Goal: Transaction & Acquisition: Obtain resource

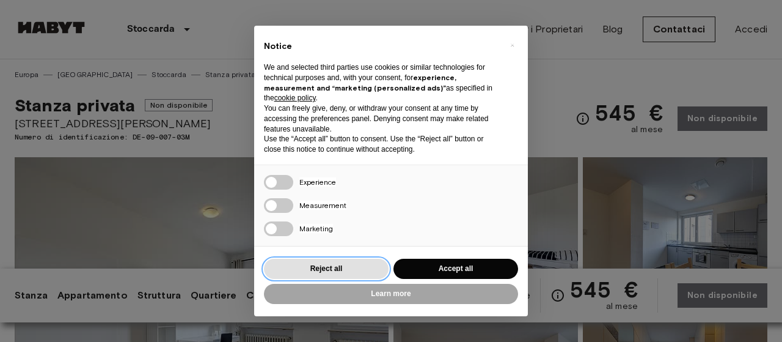
click at [330, 271] on button "Reject all" at bounding box center [326, 269] width 125 height 20
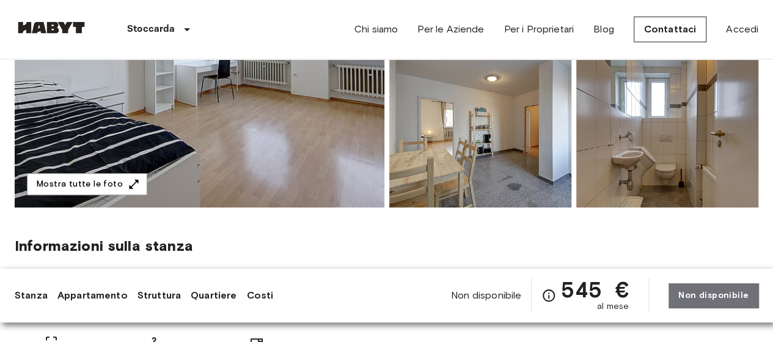
scroll to position [359, 0]
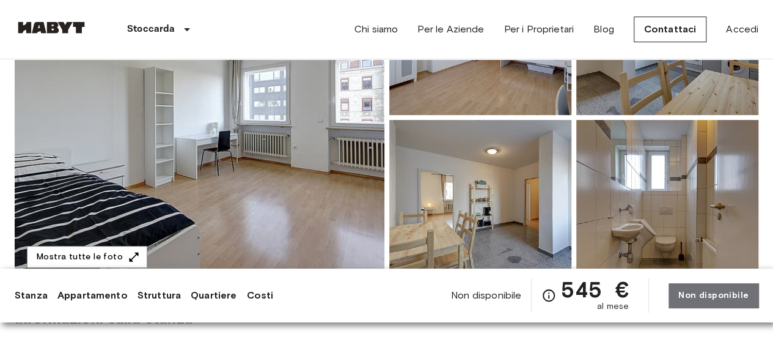
click at [658, 218] on img at bounding box center [667, 200] width 182 height 160
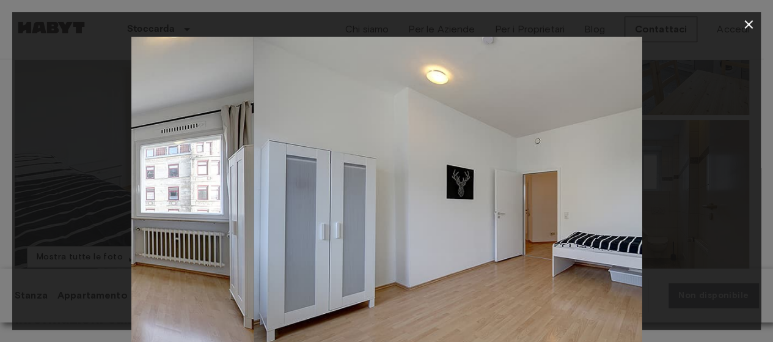
scroll to position [200, 0]
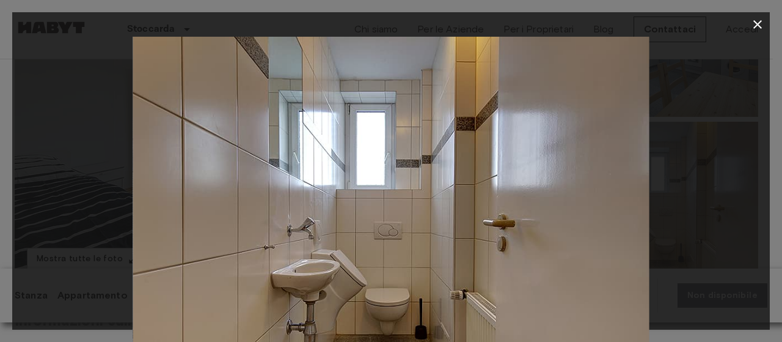
click at [754, 33] on button "button" at bounding box center [758, 24] width 24 height 24
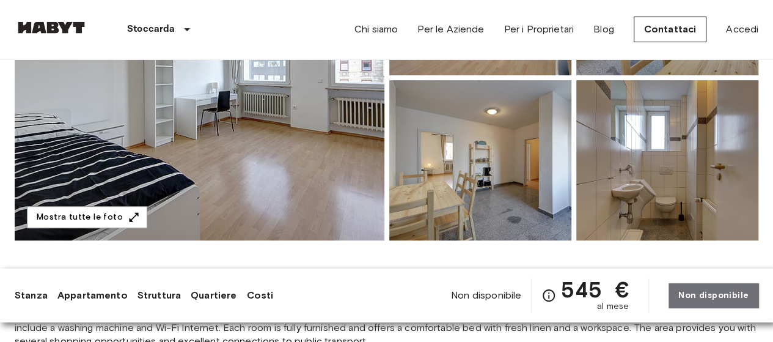
scroll to position [0, 0]
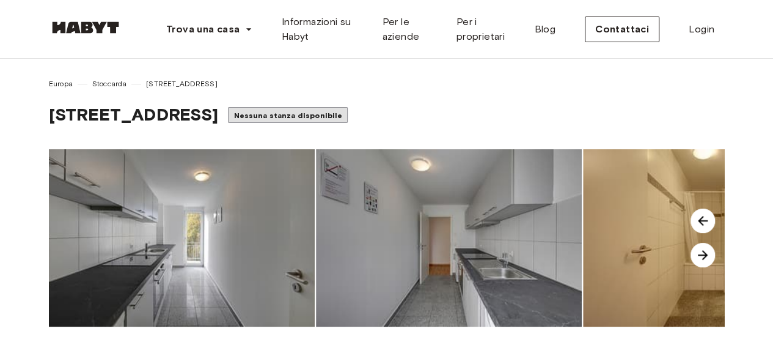
click at [666, 280] on img at bounding box center [716, 237] width 266 height 177
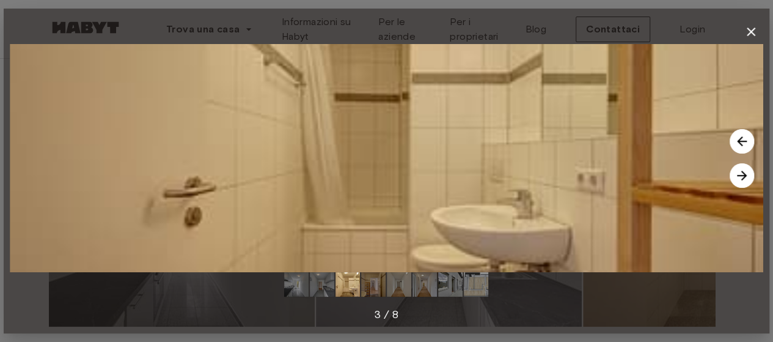
click at [655, 269] on img at bounding box center [387, 158] width 754 height 228
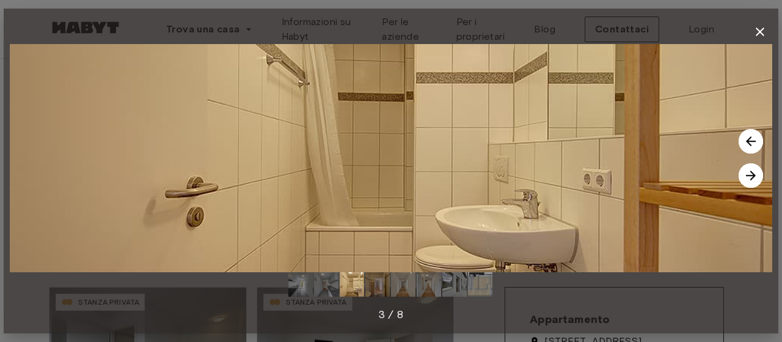
click at [749, 182] on img at bounding box center [751, 175] width 24 height 24
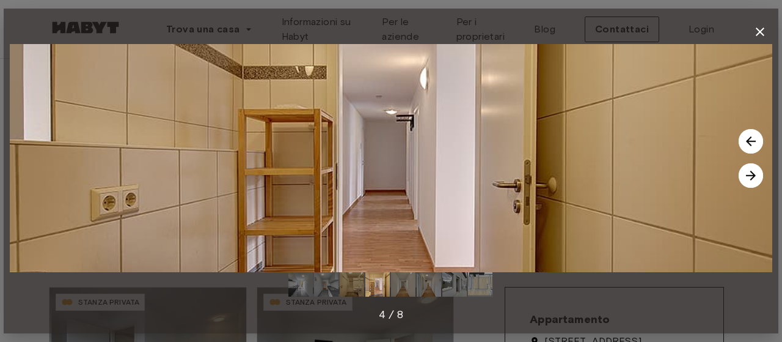
click at [747, 182] on img at bounding box center [751, 175] width 24 height 24
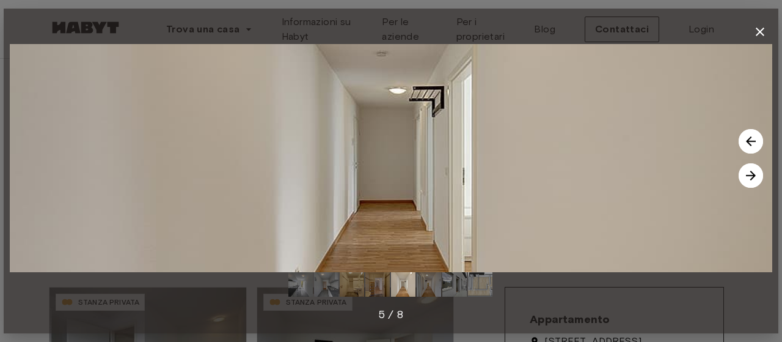
click at [748, 179] on img at bounding box center [751, 175] width 24 height 24
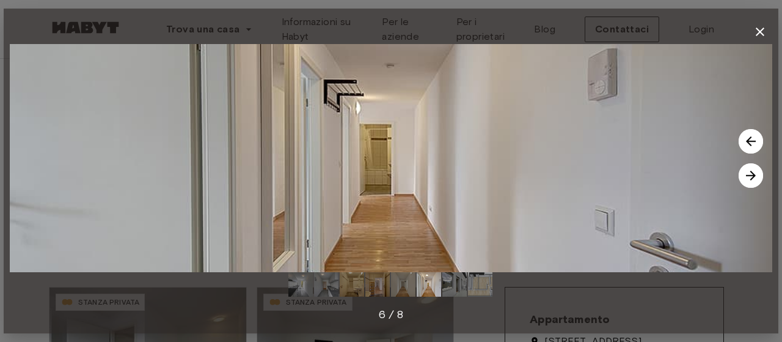
click at [743, 180] on img at bounding box center [751, 175] width 24 height 24
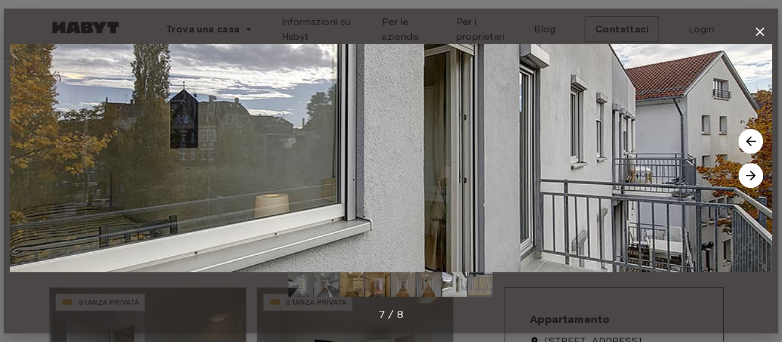
click at [744, 181] on img at bounding box center [751, 175] width 24 height 24
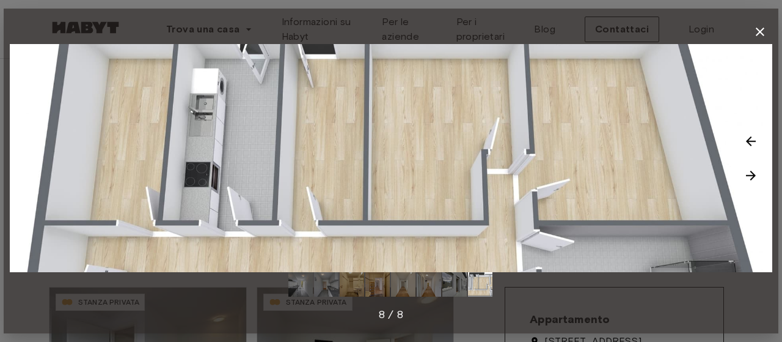
click at [750, 177] on img at bounding box center [751, 175] width 24 height 24
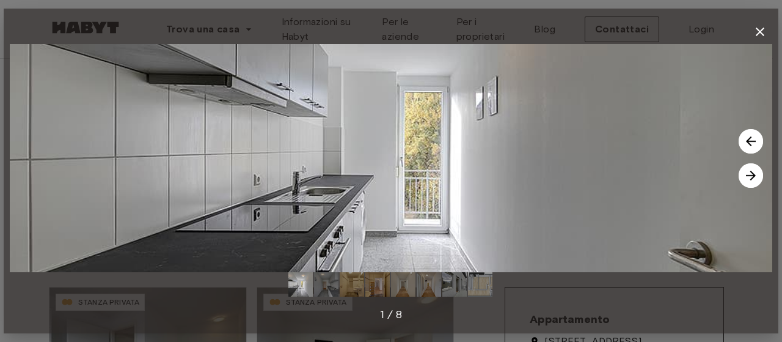
click at [752, 180] on img at bounding box center [751, 175] width 24 height 24
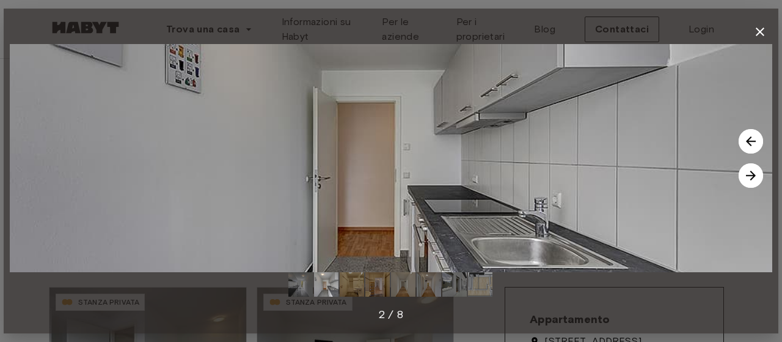
click at [753, 181] on img at bounding box center [751, 175] width 24 height 24
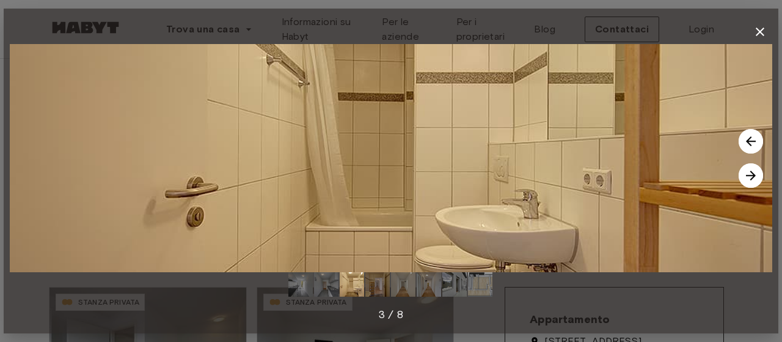
click at [750, 182] on img at bounding box center [751, 175] width 24 height 24
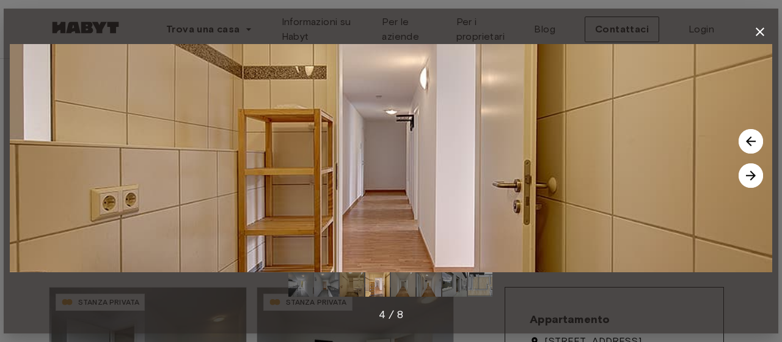
click at [745, 178] on img at bounding box center [751, 175] width 24 height 24
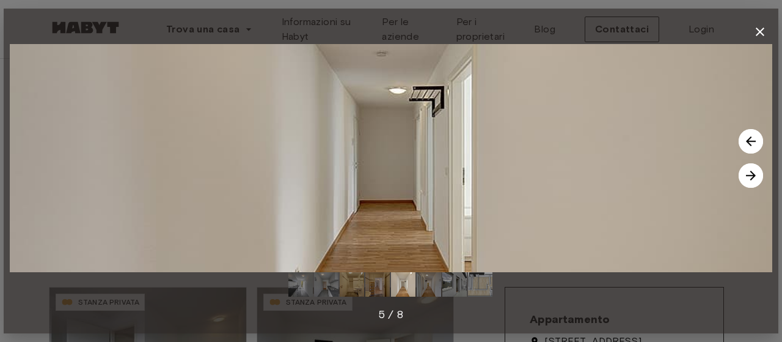
click at [752, 178] on img at bounding box center [751, 175] width 24 height 24
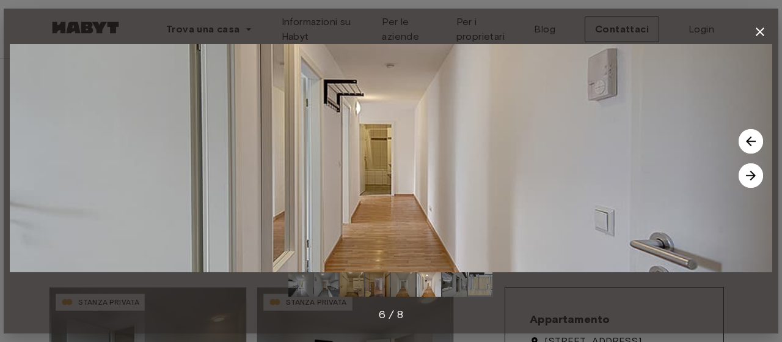
click at [752, 182] on img at bounding box center [751, 175] width 24 height 24
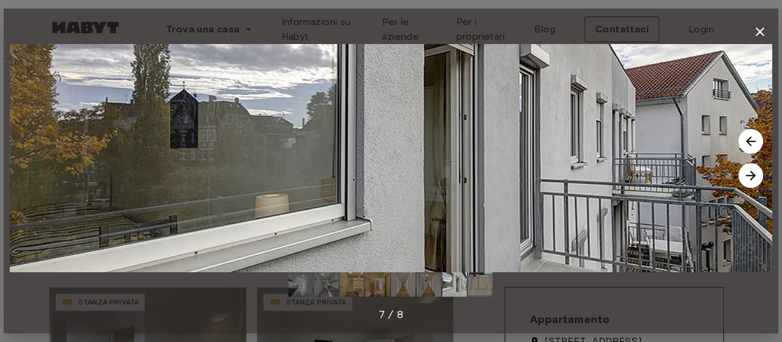
click at [751, 183] on img at bounding box center [751, 175] width 24 height 24
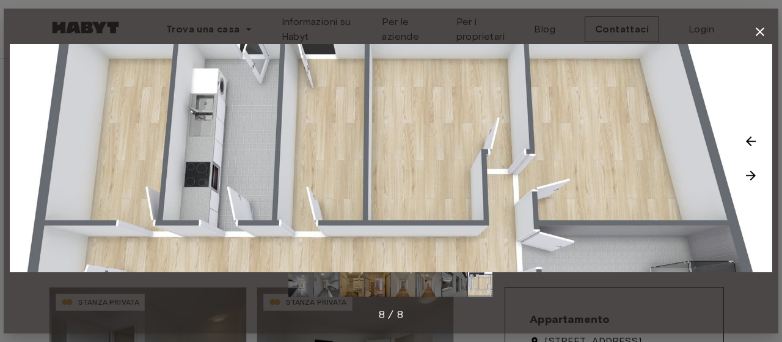
click at [760, 37] on icon "button" at bounding box center [760, 31] width 15 height 15
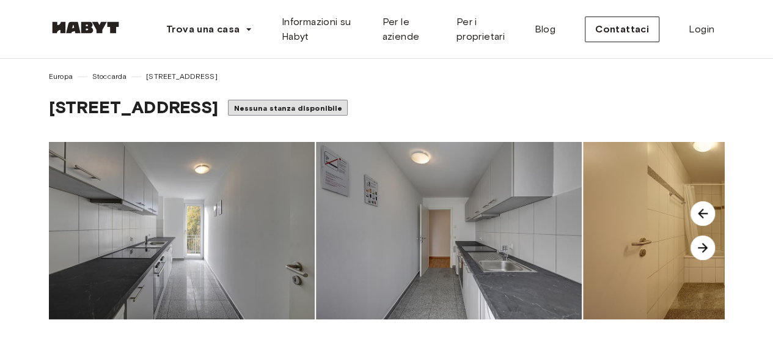
scroll to position [3, 0]
